Goal: Navigation & Orientation: Find specific page/section

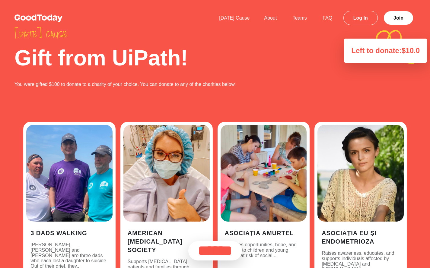
click at [358, 15] on link "Log In" at bounding box center [360, 18] width 34 height 14
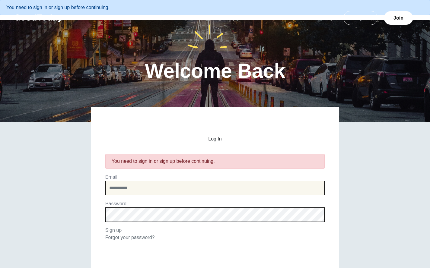
type input "**********"
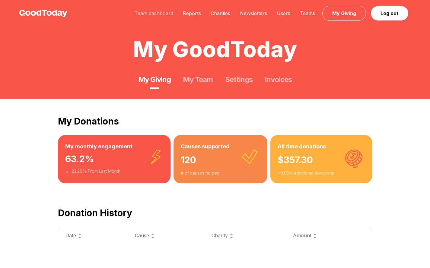
click at [156, 13] on link "Team dashboard" at bounding box center [154, 13] width 48 height 6
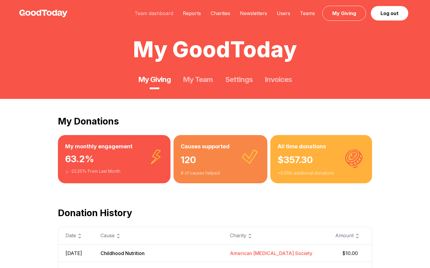
click at [156, 13] on link "Team dashboard" at bounding box center [154, 13] width 48 height 6
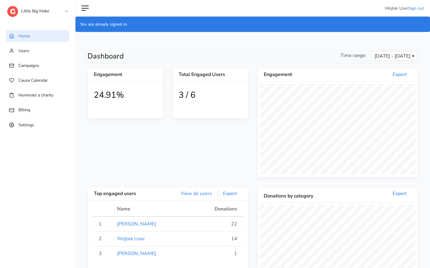
scroll to position [111, 160]
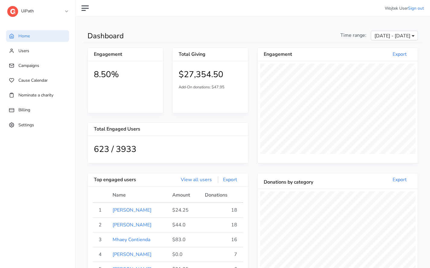
scroll to position [111, 160]
click at [43, 50] on link "Users" at bounding box center [37, 51] width 63 height 12
